Goal: Task Accomplishment & Management: Use online tool/utility

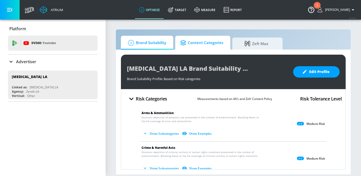
click at [197, 39] on span "Content Categories" at bounding box center [201, 43] width 43 height 12
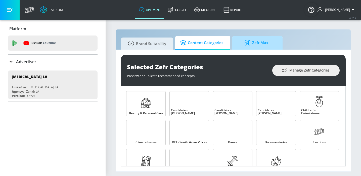
click at [251, 44] on icon at bounding box center [249, 43] width 8 height 6
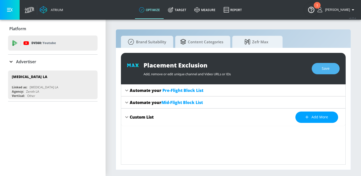
click at [326, 66] on span "Save" at bounding box center [326, 68] width 8 height 6
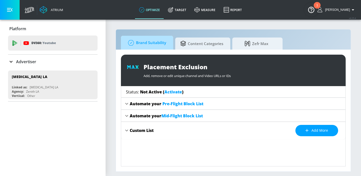
click at [144, 39] on span "Brand Suitability" at bounding box center [146, 43] width 40 height 12
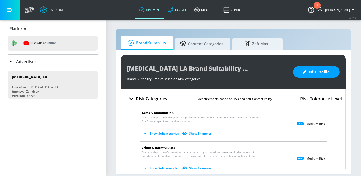
click at [190, 7] on link "Target" at bounding box center [177, 10] width 26 height 18
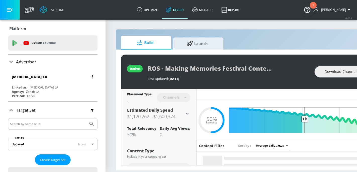
click at [35, 76] on div "[MEDICAL_DATA] LA" at bounding box center [29, 76] width 35 height 5
click at [49, 85] on div "Alzheimers LA Linked as: Alzheimers LA Agency: Zenith LA Vertical: Other" at bounding box center [53, 85] width 90 height 29
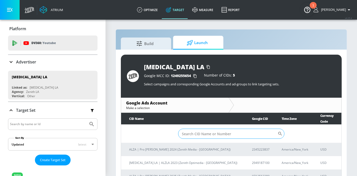
click at [197, 129] on input "Sort By" at bounding box center [228, 134] width 100 height 10
paste input "9712562380"
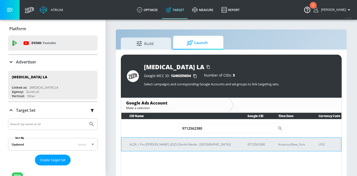
type input "9712562380"
click at [188, 146] on p "ALZA | Pro [PERSON_NAME] 2025 (Zenith Media - [GEOGRAPHIC_DATA])" at bounding box center [183, 144] width 106 height 5
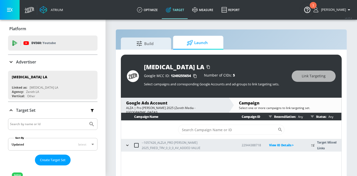
click at [125, 146] on icon "button" at bounding box center [127, 145] width 5 height 5
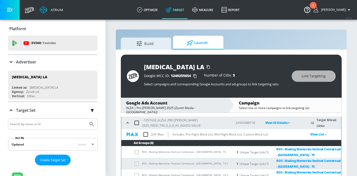
scroll to position [33, 0]
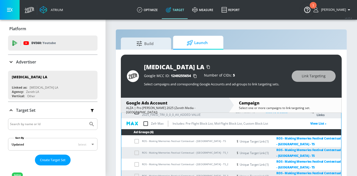
click at [146, 123] on input "checkbox" at bounding box center [146, 123] width 11 height 11
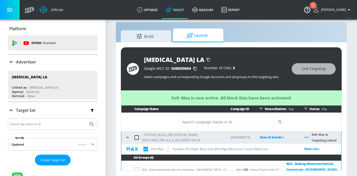
scroll to position [0, 0]
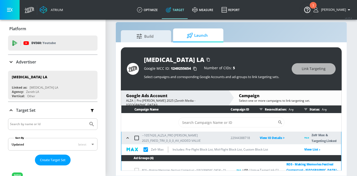
checkbox input "true"
